Goal: Find specific page/section: Find specific page/section

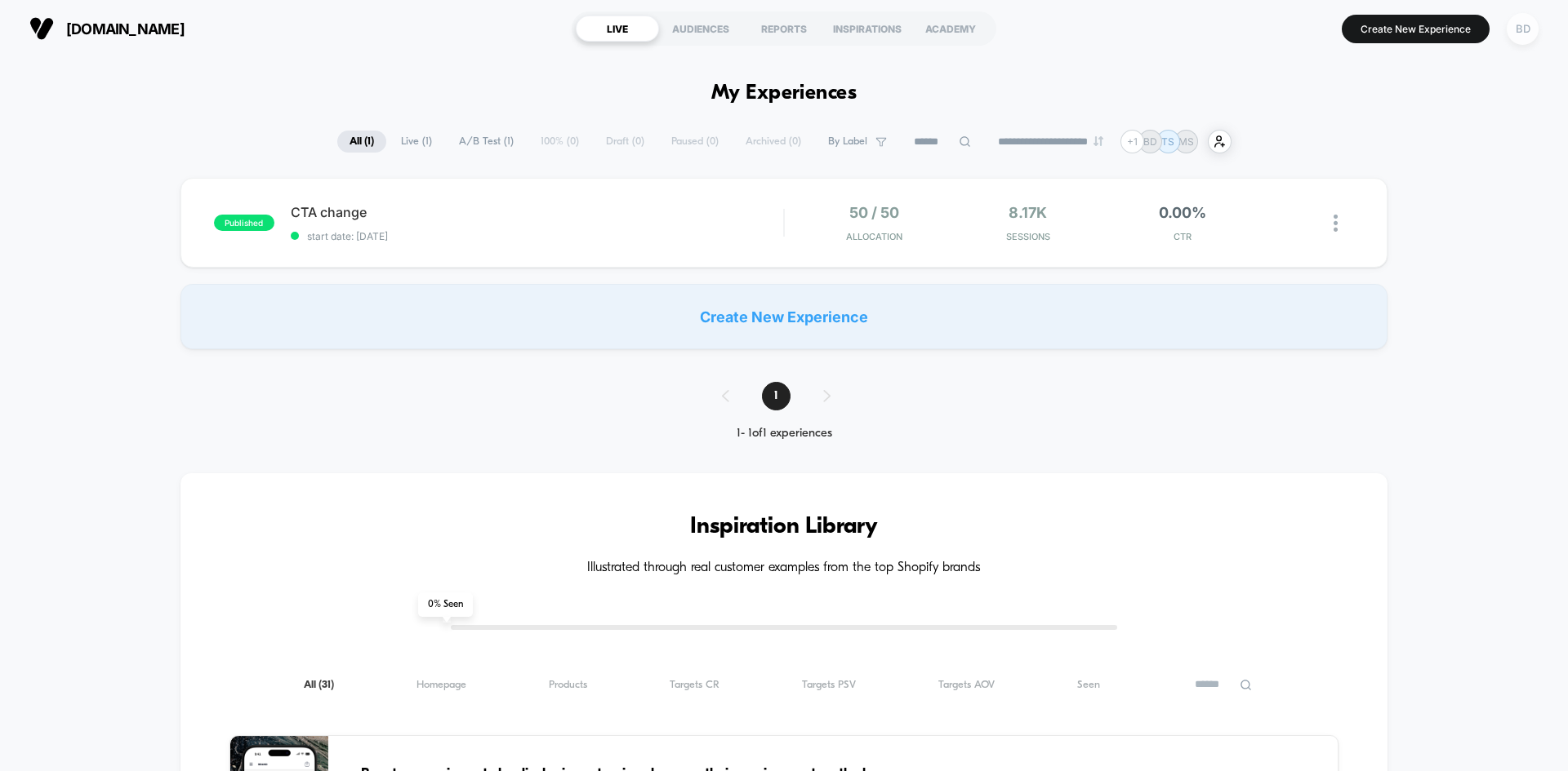
click at [1527, 30] on div "BD" at bounding box center [1522, 29] width 32 height 32
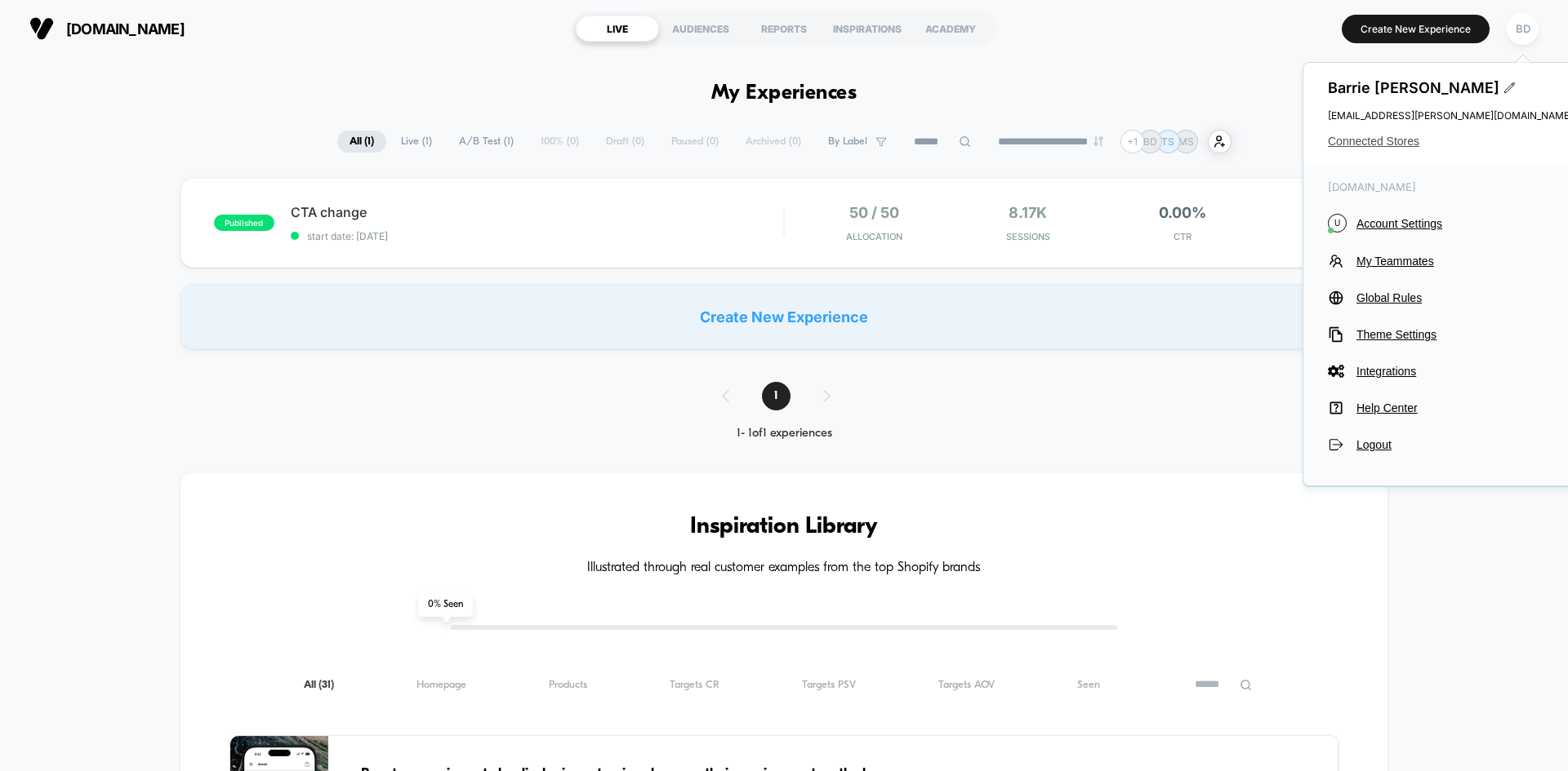
click at [1363, 142] on span "Connected Stores" at bounding box center [1450, 140] width 245 height 13
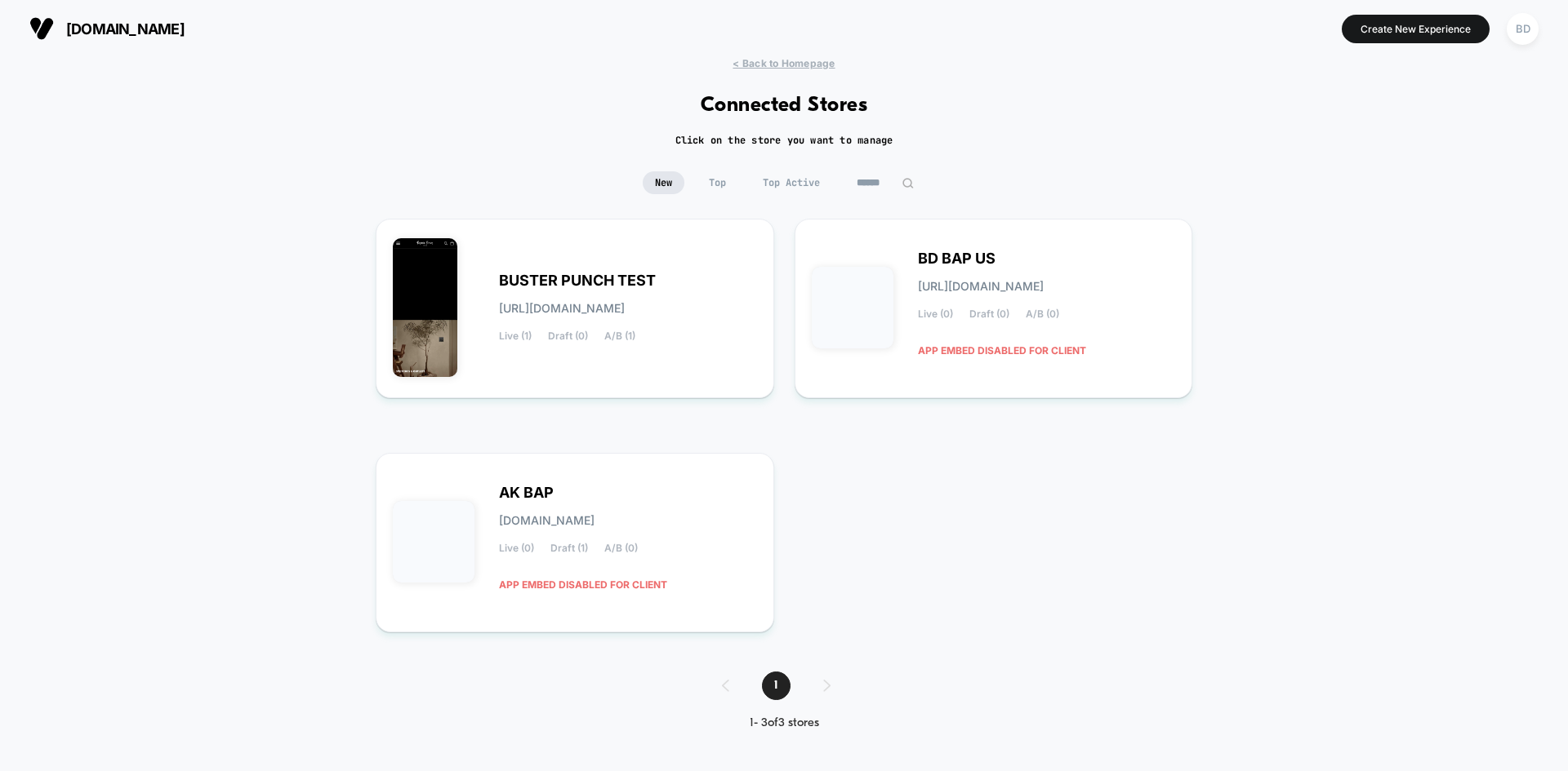
click at [667, 182] on span "New" at bounding box center [664, 183] width 42 height 23
click at [653, 182] on span "New" at bounding box center [664, 183] width 42 height 23
